Goal: Information Seeking & Learning: Find specific fact

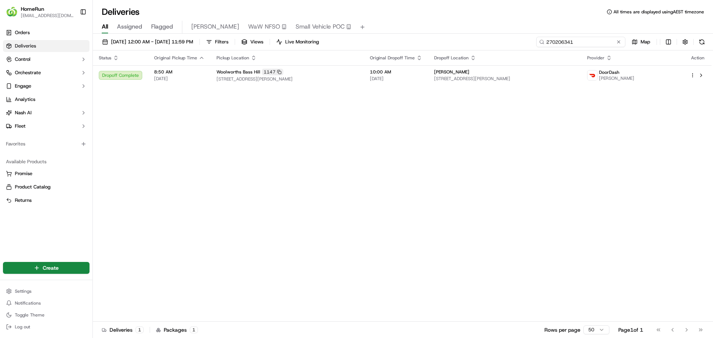
click at [593, 40] on input "270206341" at bounding box center [580, 42] width 89 height 10
paste input "131"
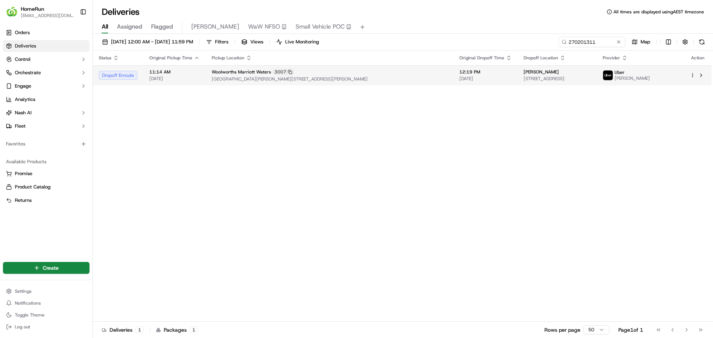
click at [201, 81] on td "11:14 AM 20/09/2025" at bounding box center [174, 75] width 62 height 20
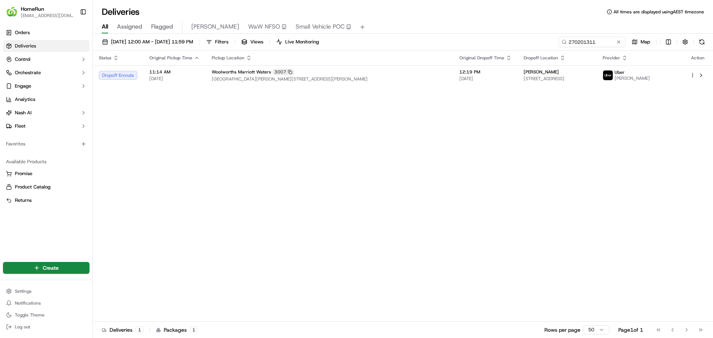
click at [337, 81] on span "[GEOGRAPHIC_DATA][PERSON_NAME][STREET_ADDRESS][PERSON_NAME]" at bounding box center [330, 79] width 236 height 6
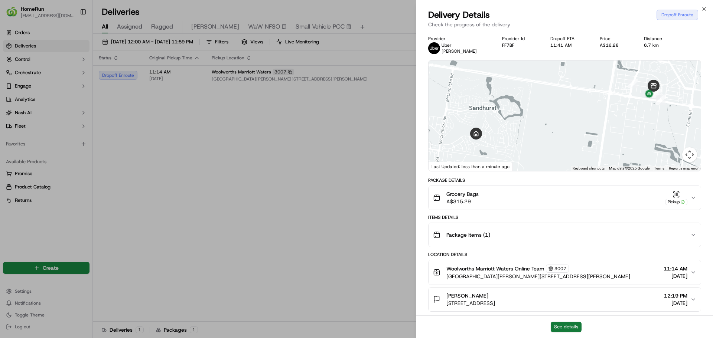
click at [580, 330] on button "See details" at bounding box center [566, 327] width 31 height 10
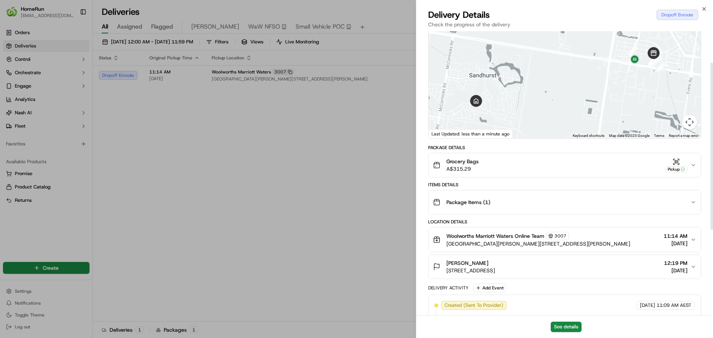
scroll to position [111, 0]
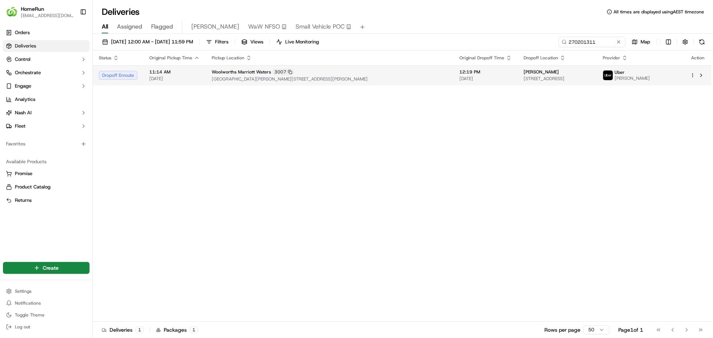
click at [396, 74] on div "Woolworths Marriott Waters 3007" at bounding box center [330, 72] width 236 height 7
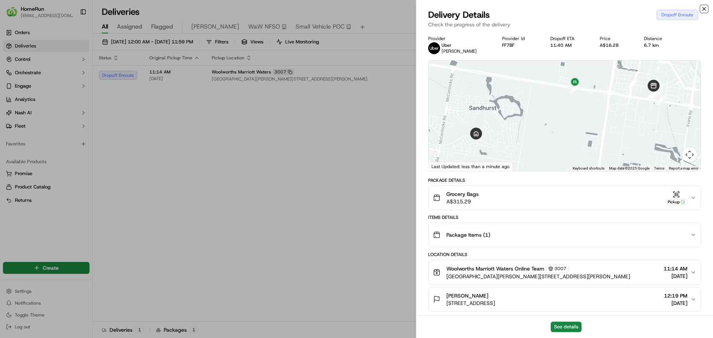
click at [705, 7] on icon "button" at bounding box center [704, 9] width 6 height 6
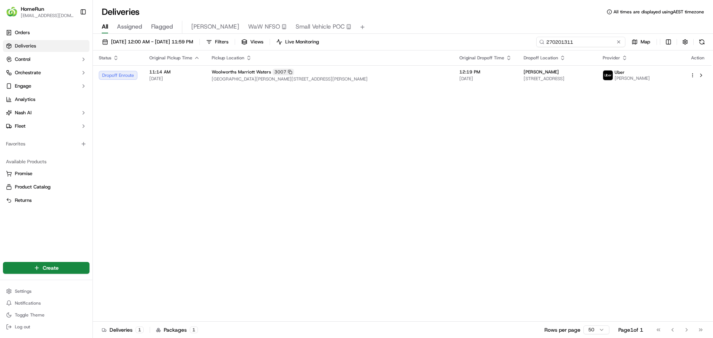
click at [587, 42] on input "270201311" at bounding box center [580, 42] width 89 height 10
paste input "38548"
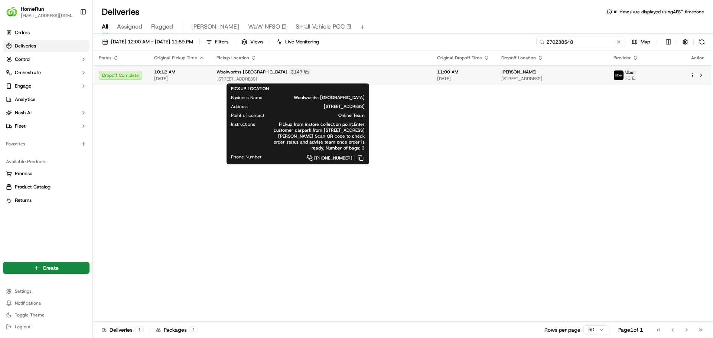
type input "270238548"
click at [362, 77] on span "28-72 Neale Road, Deer Park, VIC 3023, AU" at bounding box center [320, 79] width 209 height 6
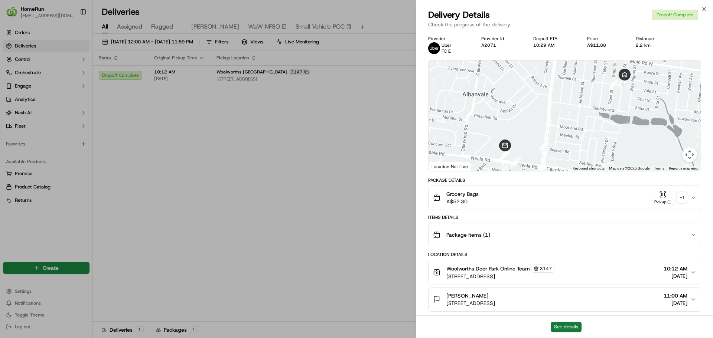
click at [559, 329] on button "See details" at bounding box center [566, 327] width 31 height 10
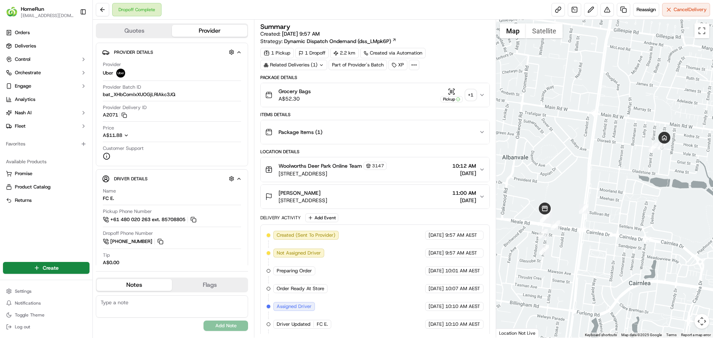
click at [482, 94] on icon "button" at bounding box center [482, 95] width 6 height 6
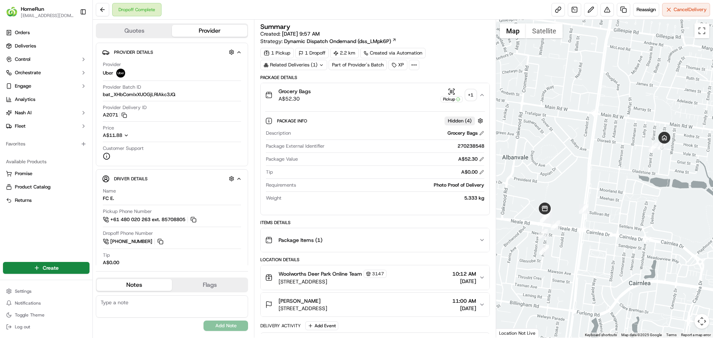
click at [472, 93] on div "+ 1" at bounding box center [471, 95] width 10 height 10
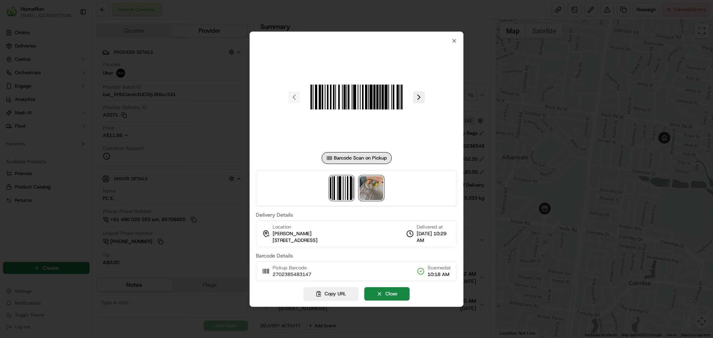
click at [379, 194] on img at bounding box center [371, 188] width 24 height 24
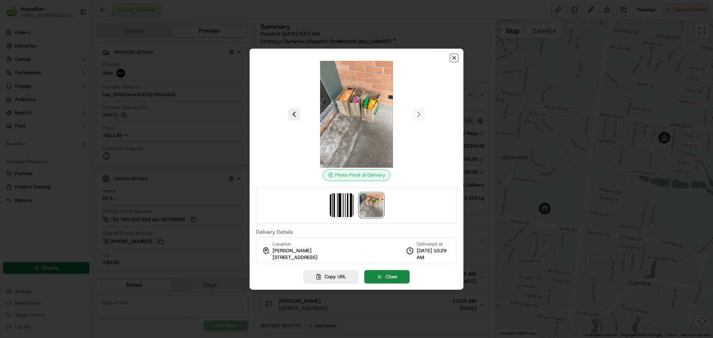
click at [451, 55] on icon "button" at bounding box center [454, 58] width 6 height 6
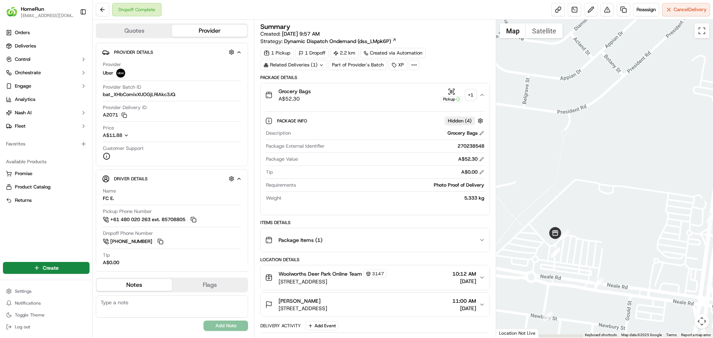
drag, startPoint x: 608, startPoint y: 299, endPoint x: 581, endPoint y: 179, distance: 122.9
click at [581, 180] on div at bounding box center [604, 179] width 217 height 318
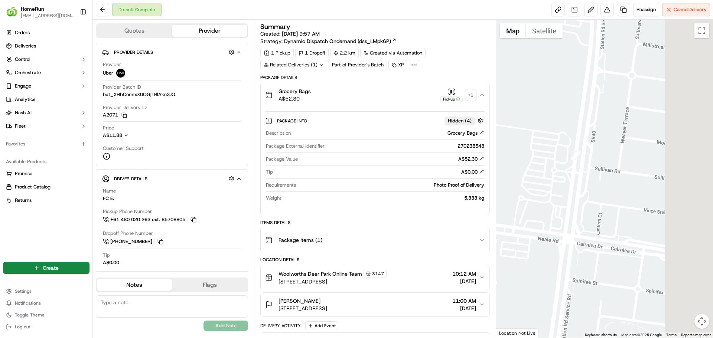
drag, startPoint x: 661, startPoint y: 182, endPoint x: 549, endPoint y: 265, distance: 139.6
click at [549, 265] on div at bounding box center [604, 179] width 217 height 318
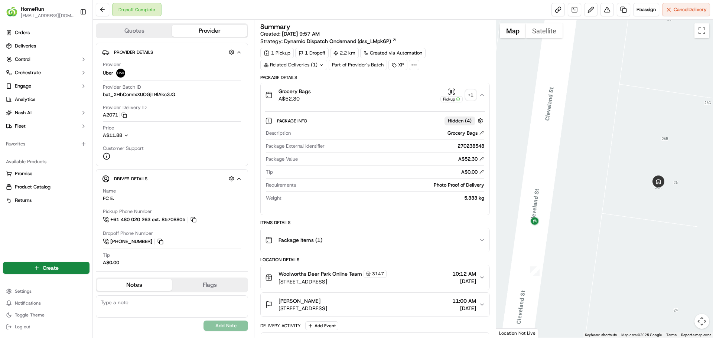
drag, startPoint x: 621, startPoint y: 245, endPoint x: 644, endPoint y: 224, distance: 31.3
click at [644, 224] on div at bounding box center [604, 179] width 217 height 318
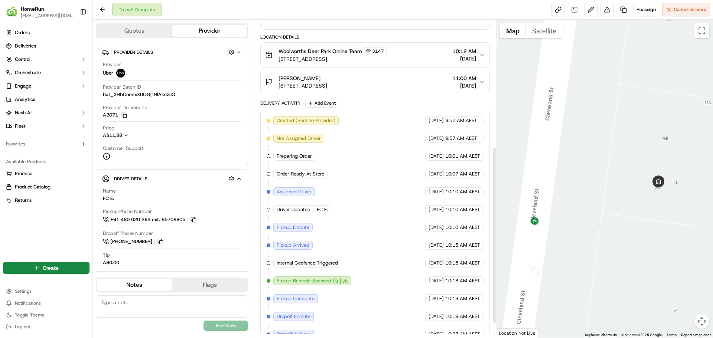
scroll to position [252, 0]
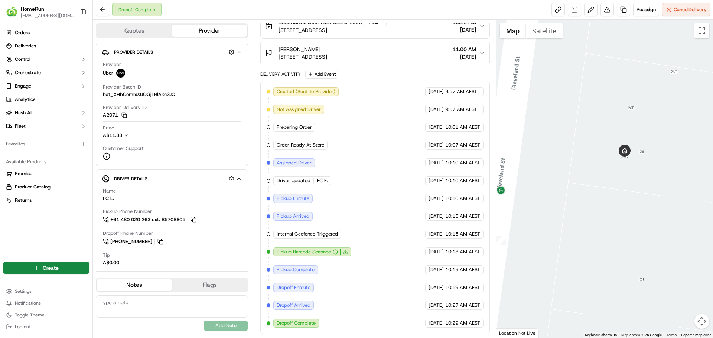
drag, startPoint x: 622, startPoint y: 271, endPoint x: 587, endPoint y: 239, distance: 47.1
click at [587, 239] on div at bounding box center [604, 179] width 217 height 318
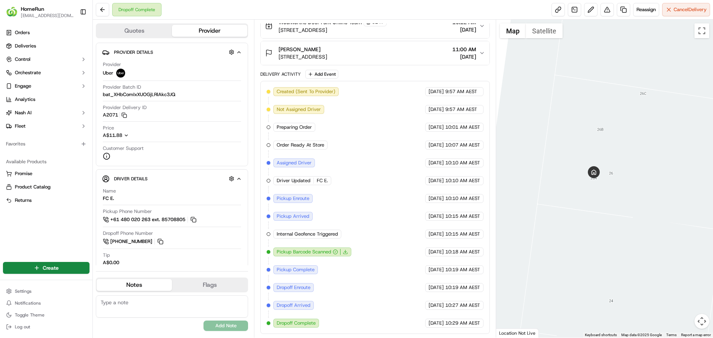
drag, startPoint x: 619, startPoint y: 168, endPoint x: 588, endPoint y: 190, distance: 37.7
click at [588, 190] on div at bounding box center [604, 179] width 217 height 318
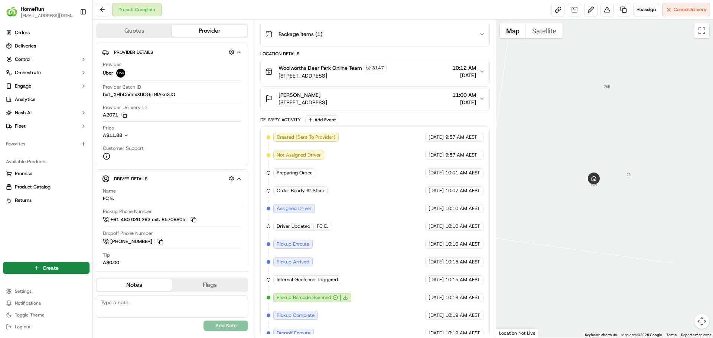
scroll to position [103, 0]
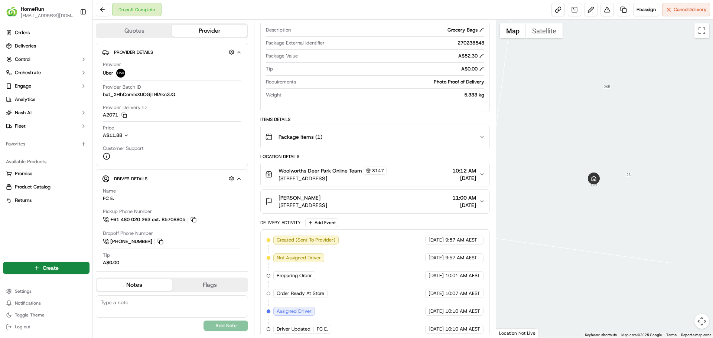
drag, startPoint x: 384, startPoint y: 204, endPoint x: 277, endPoint y: 210, distance: 107.8
click at [277, 210] on button "Tereza Kaur 26A Cleveland St, St Albans, VIC 3021, AU 11:00 AM 20/09/2025" at bounding box center [375, 202] width 228 height 24
copy span "26A Cleveland St, St Albans, VIC 3021, AU"
